Goal: Find contact information: Find contact information

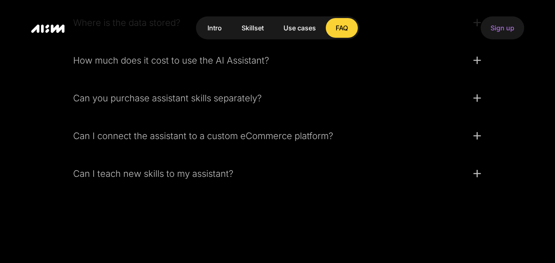
scroll to position [2336, 0]
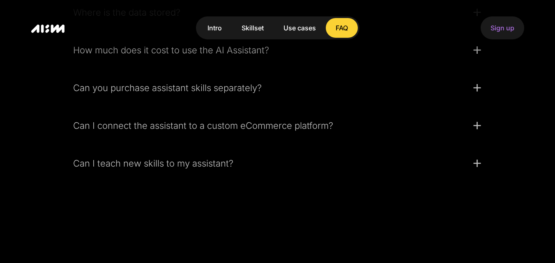
click at [477, 159] on icon at bounding box center [476, 163] width 10 height 10
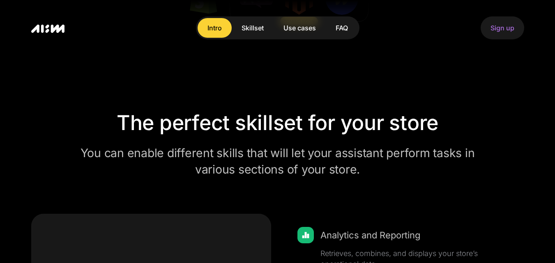
scroll to position [0, 0]
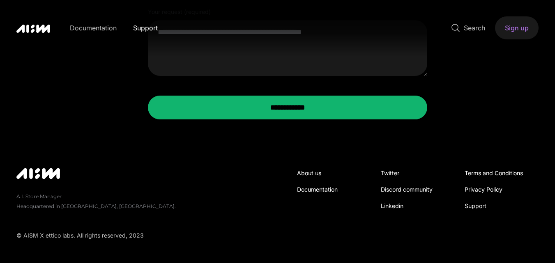
scroll to position [281, 0]
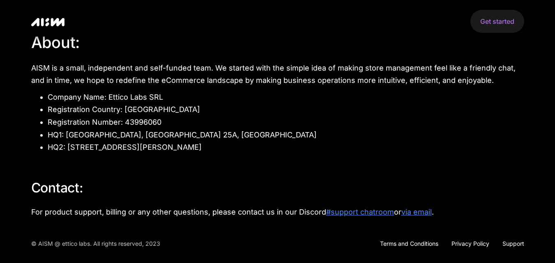
scroll to position [21, 0]
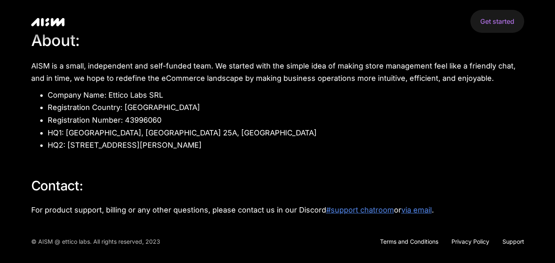
click at [420, 208] on link "via email" at bounding box center [416, 210] width 30 height 9
